Goal: Task Accomplishment & Management: Manage account settings

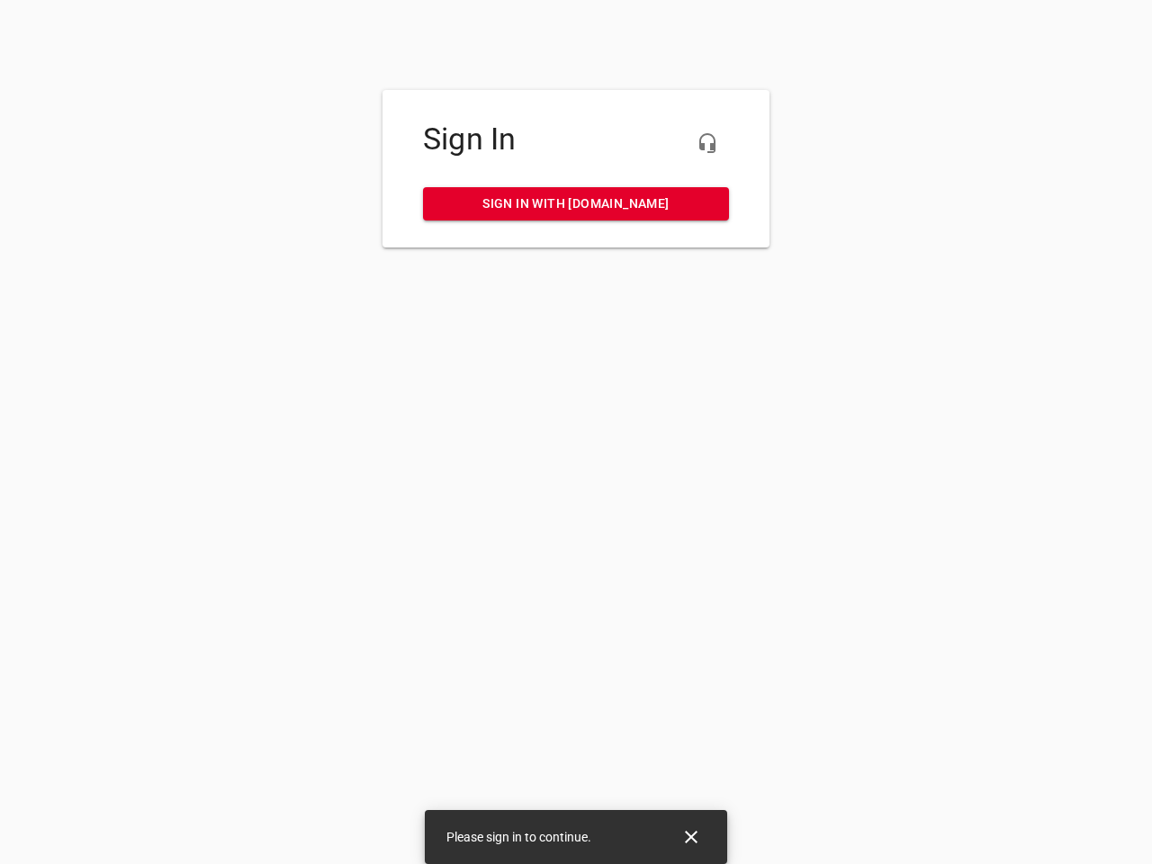
click at [707, 143] on icon "button" at bounding box center [707, 143] width 22 height 22
click at [691, 837] on icon "Close" at bounding box center [691, 836] width 13 height 13
